Goal: Transaction & Acquisition: Purchase product/service

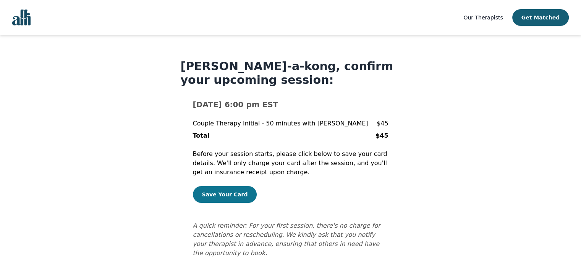
click at [222, 193] on button "Save Your Card" at bounding box center [225, 194] width 64 height 17
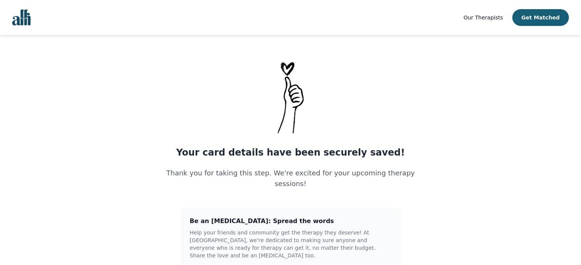
click at [24, 20] on img "Global" at bounding box center [21, 18] width 18 height 16
